Goal: Complete application form

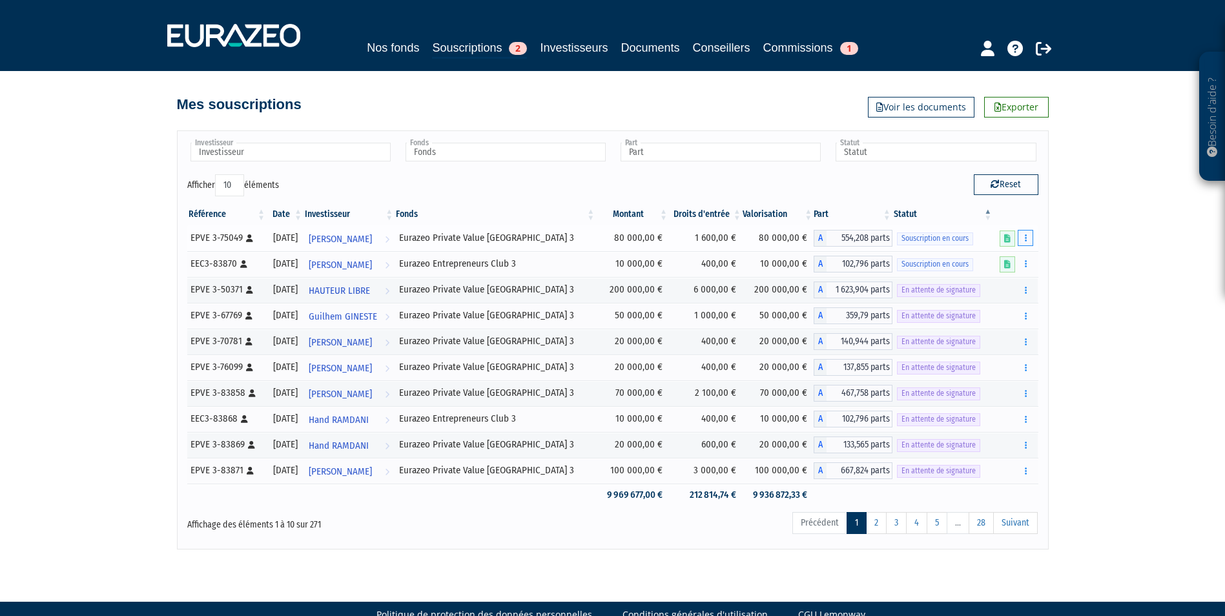
click at [1027, 241] on icon "button" at bounding box center [1026, 238] width 2 height 8
click at [998, 289] on link "Compléter" at bounding box center [987, 285] width 84 height 21
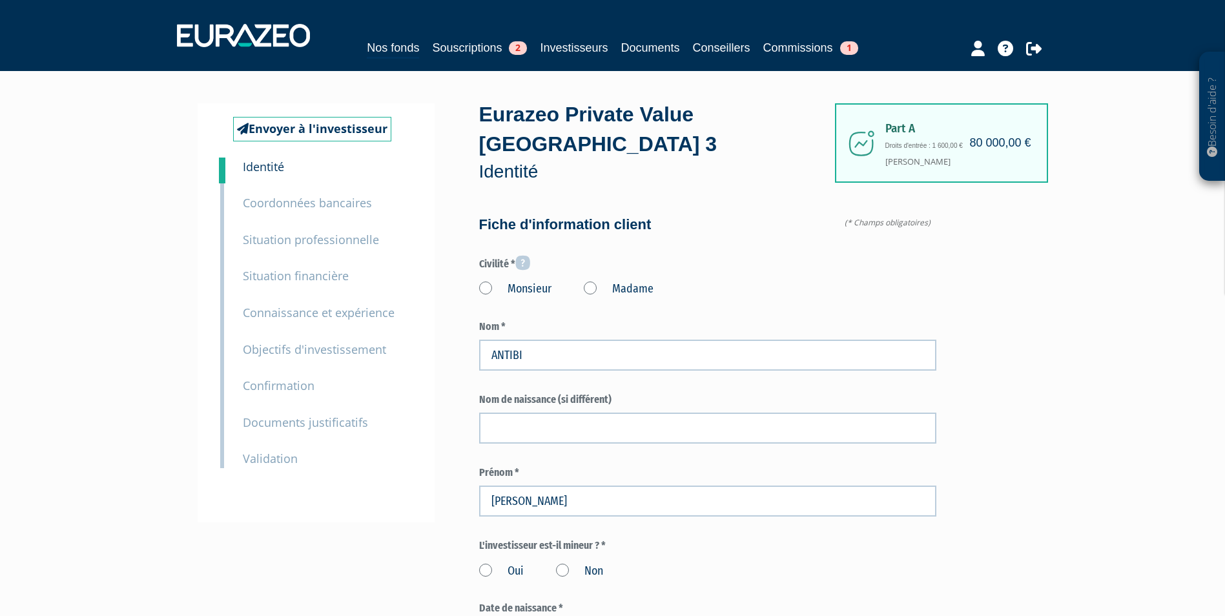
type input "6 80 48 50 62"
click at [325, 427] on small "Documents justificatifs" at bounding box center [305, 422] width 125 height 15
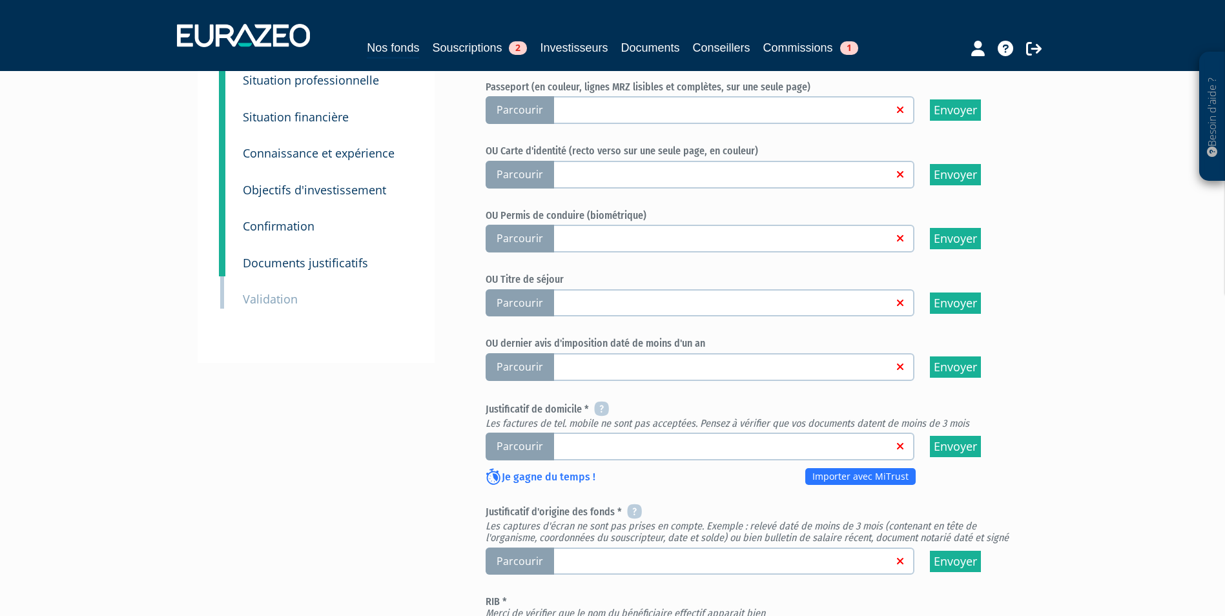
scroll to position [194, 0]
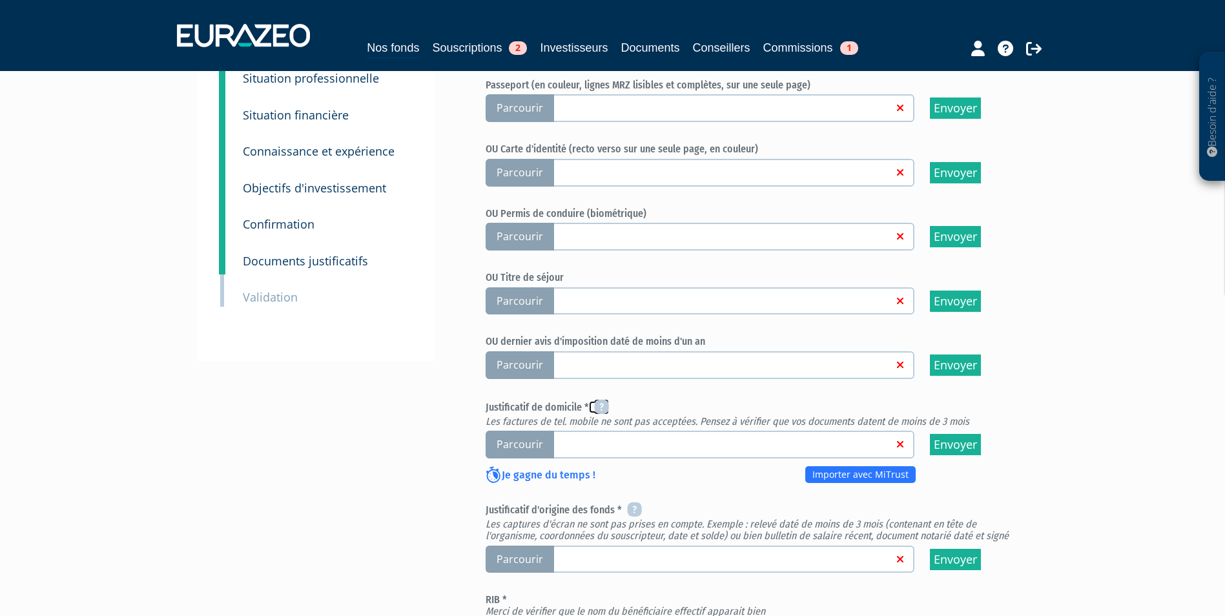
click at [605, 399] on icon at bounding box center [601, 406] width 15 height 15
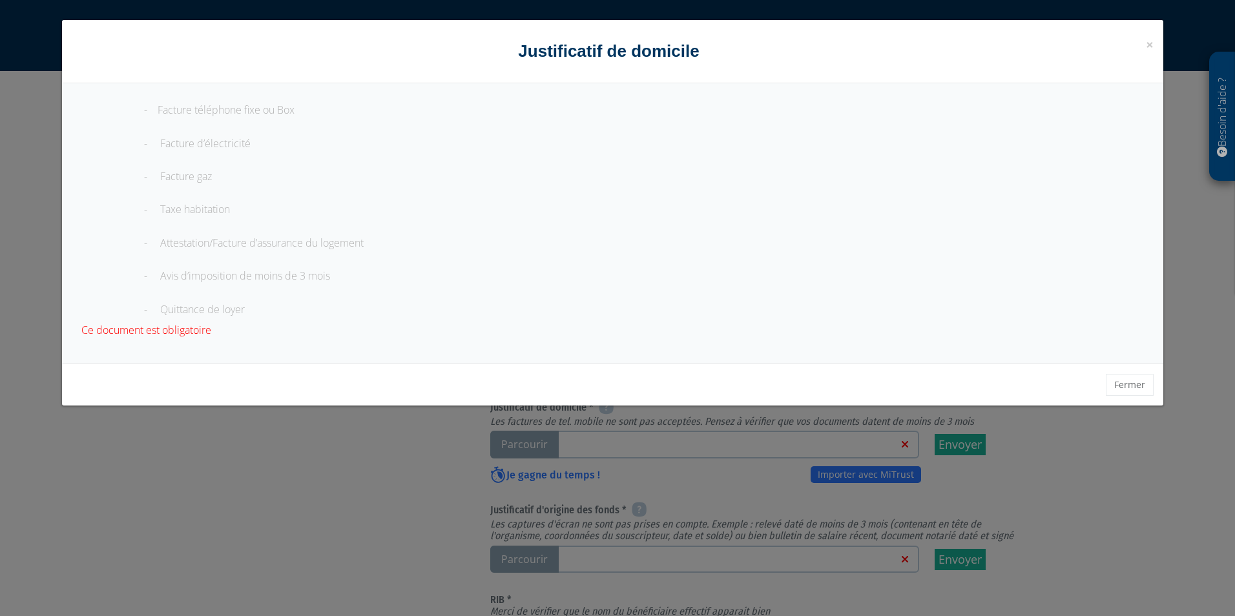
click at [1144, 45] on h4 "Justificatif de domicile" at bounding box center [613, 51] width 1082 height 24
click at [1147, 45] on span "×" at bounding box center [1150, 45] width 8 height 18
